Goal: Communication & Community: Participate in discussion

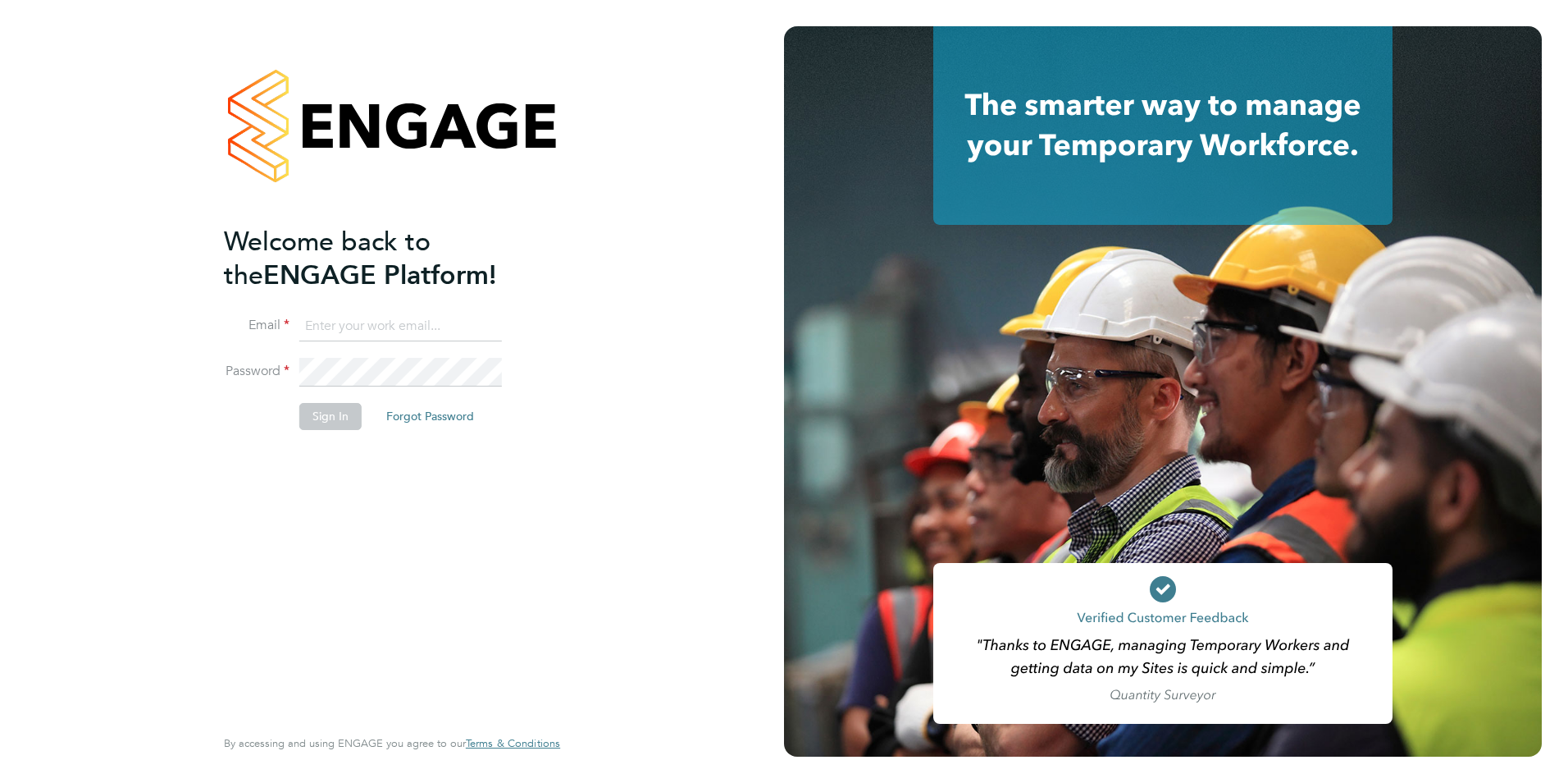
type input "[PERSON_NAME][EMAIL_ADDRESS][DOMAIN_NAME]"
click at [336, 420] on button "Sign In" at bounding box center [330, 416] width 63 height 26
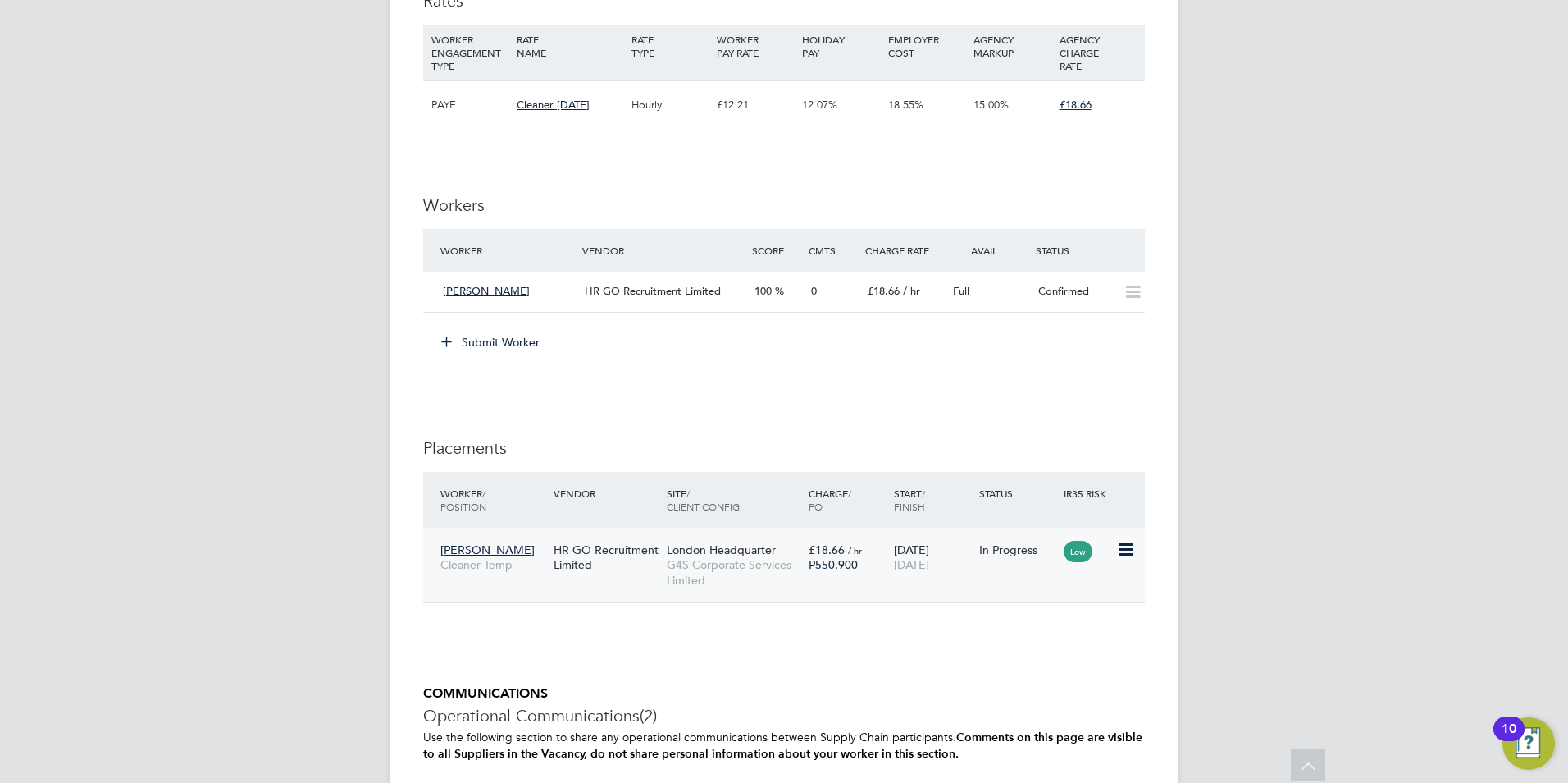
scroll to position [1066, 0]
click at [1122, 545] on icon at bounding box center [1124, 548] width 16 height 19
click at [857, 656] on div "IR35 Determination IR35 Status Inside IR35 Status Determination Statement PAYE …" at bounding box center [784, 221] width 722 height 1881
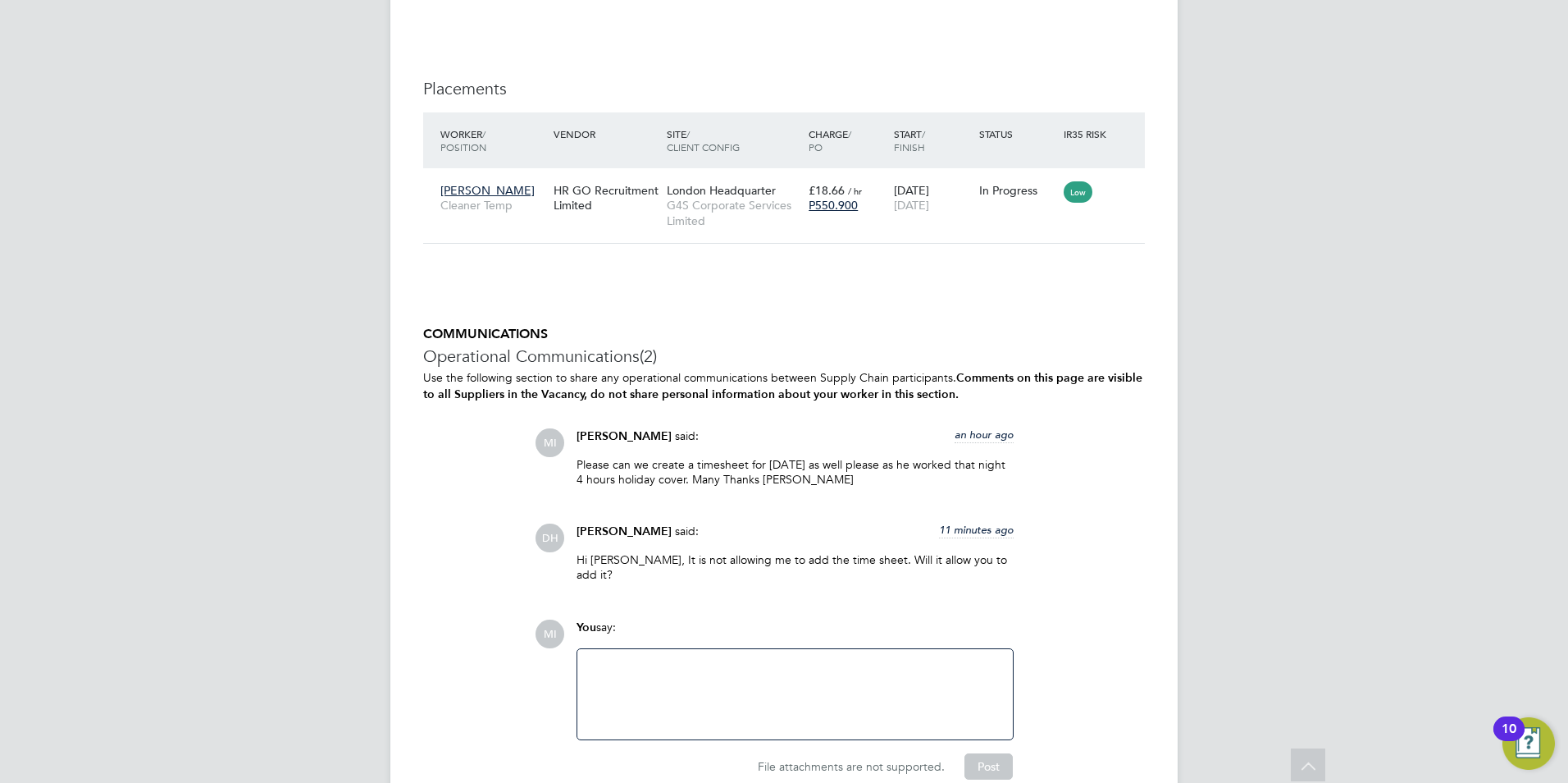
scroll to position [1477, 0]
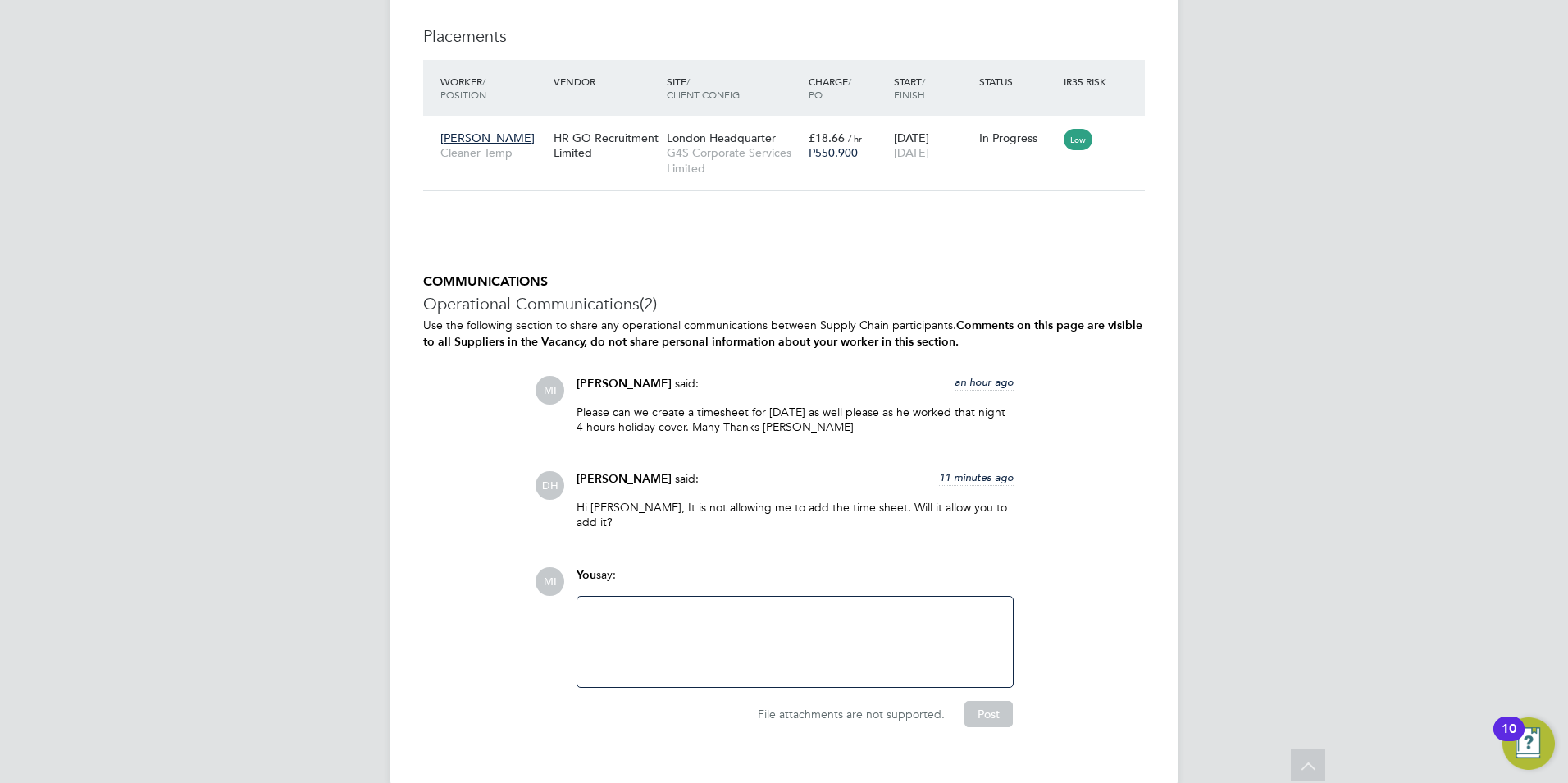
click at [600, 607] on div at bounding box center [795, 641] width 415 height 71
click at [993, 701] on button "Post" at bounding box center [988, 713] width 48 height 26
